Goal: Task Accomplishment & Management: Manage account settings

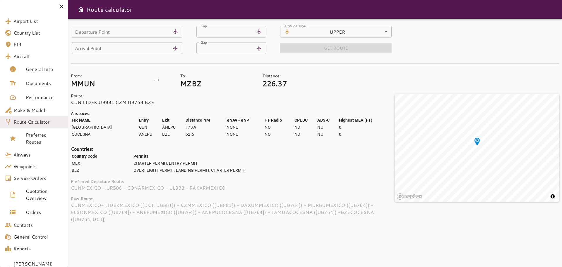
click at [61, 7] on icon at bounding box center [61, 6] width 4 height 4
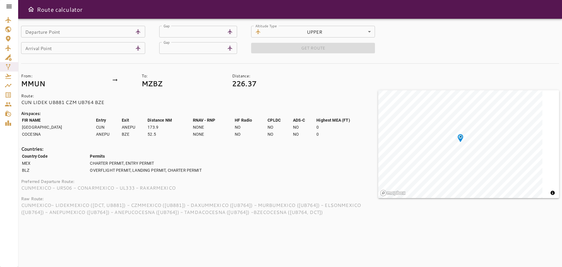
click at [10, 7] on icon at bounding box center [9, 6] width 7 height 7
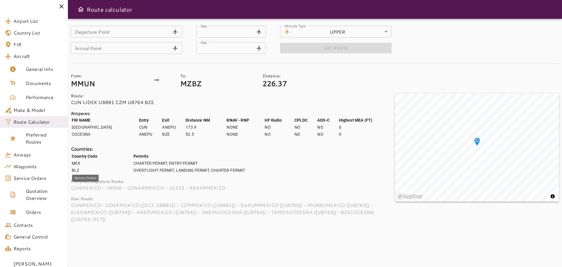
click at [34, 178] on span "Service Orders" at bounding box center [38, 177] width 50 height 7
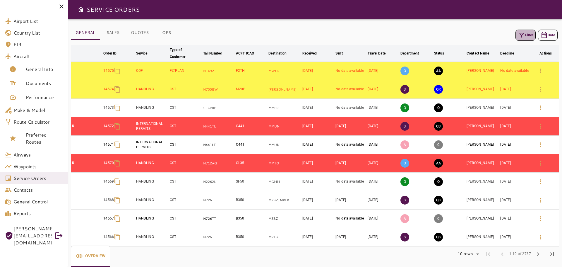
click at [531, 33] on button "Filter" at bounding box center [526, 35] width 20 height 11
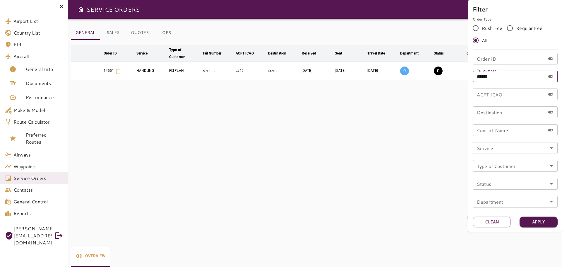
drag, startPoint x: 504, startPoint y: 78, endPoint x: 462, endPoint y: 79, distance: 41.9
click at [462, 79] on div "Filter Order Type Rush Fee Regular Fee All Order ID Order ID Tail number ******…" at bounding box center [281, 133] width 562 height 267
click at [481, 61] on input "Order ID" at bounding box center [509, 59] width 73 height 12
type input "*****"
click at [539, 222] on button "Apply" at bounding box center [539, 221] width 38 height 11
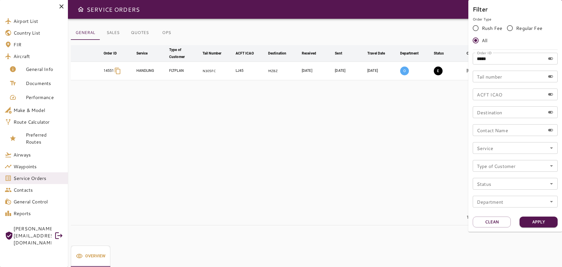
click at [345, 165] on div at bounding box center [281, 133] width 562 height 267
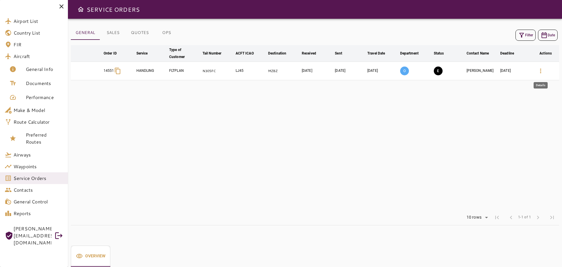
click at [540, 72] on icon "button" at bounding box center [540, 70] width 7 height 7
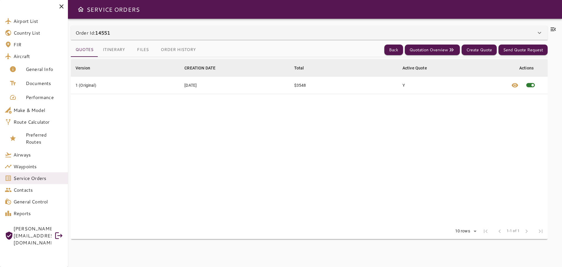
click at [141, 54] on button "Files" at bounding box center [143, 50] width 26 height 14
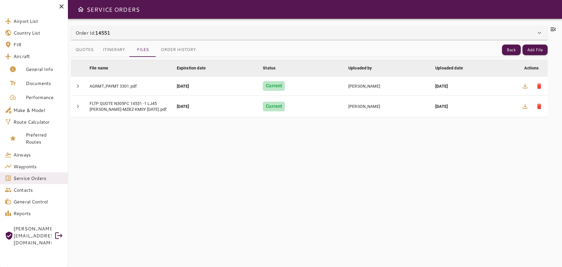
click at [84, 53] on button "Quotes" at bounding box center [84, 50] width 27 height 14
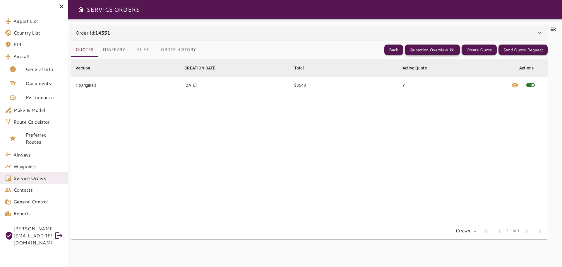
click at [427, 51] on button "Quotation Overview" at bounding box center [432, 50] width 55 height 11
